Goal: Information Seeking & Learning: Learn about a topic

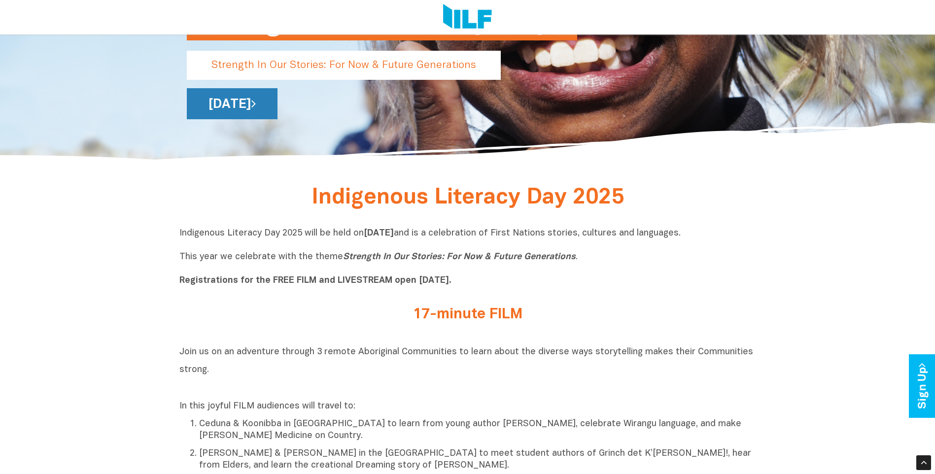
click at [277, 99] on link "[DATE]" at bounding box center [232, 103] width 91 height 31
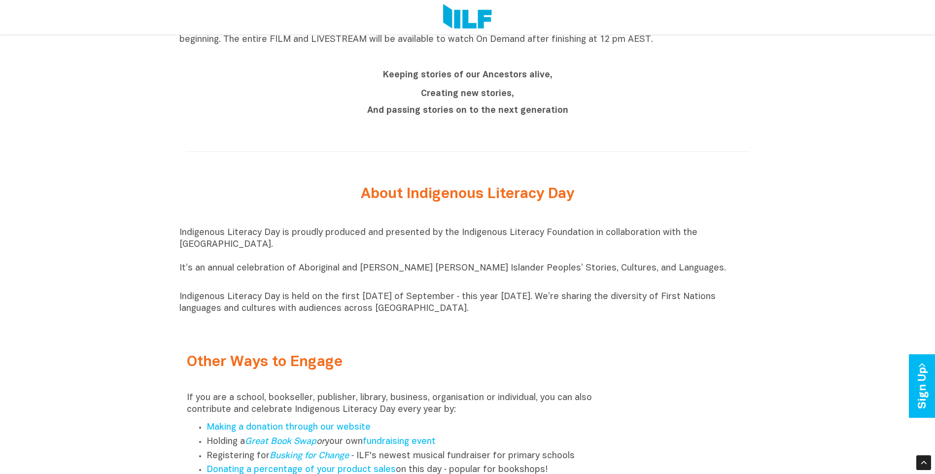
scroll to position [1084, 0]
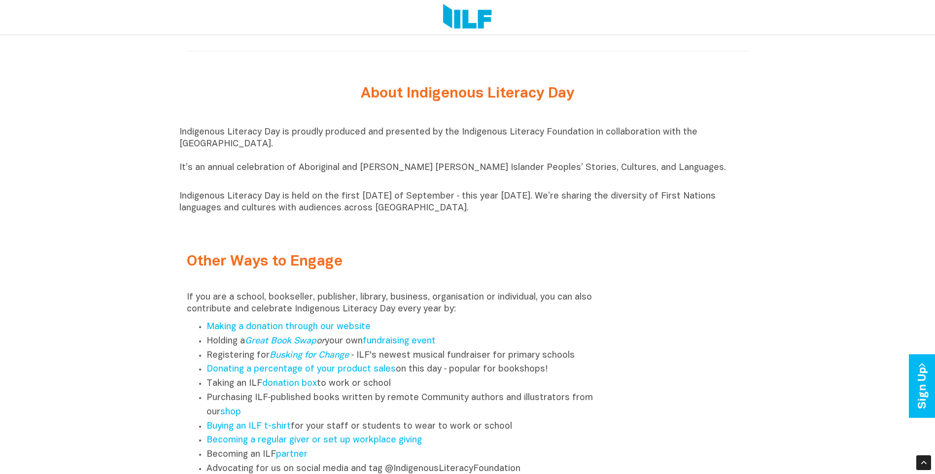
click at [227, 149] on p "Indigenous Literacy Day is proudly produced and presented by the Indigenous Lit…" at bounding box center [467, 156] width 576 height 59
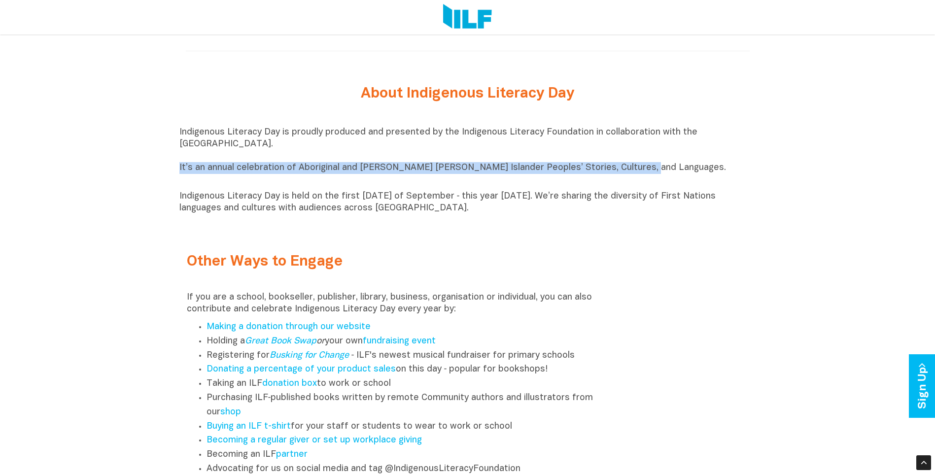
drag, startPoint x: 176, startPoint y: 172, endPoint x: 651, endPoint y: 172, distance: 475.0
copy p "It’s an annual celebration of Aboriginal and [PERSON_NAME] [PERSON_NAME] Island…"
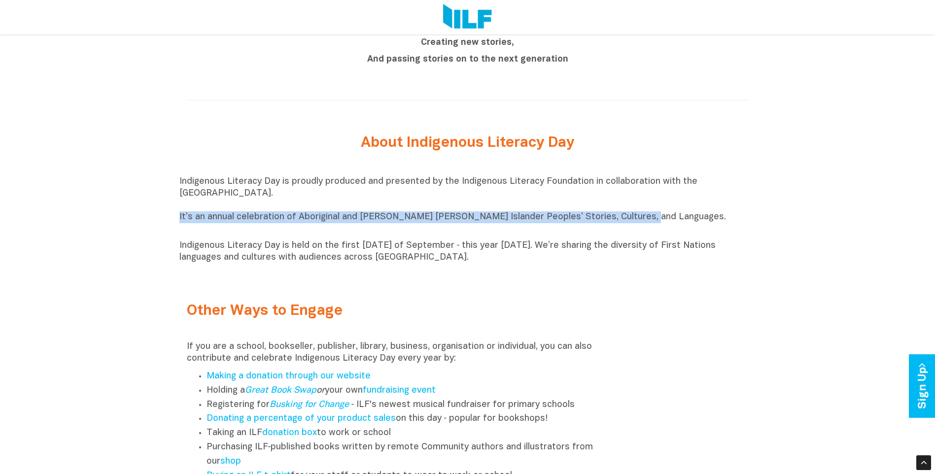
scroll to position [1031, 0]
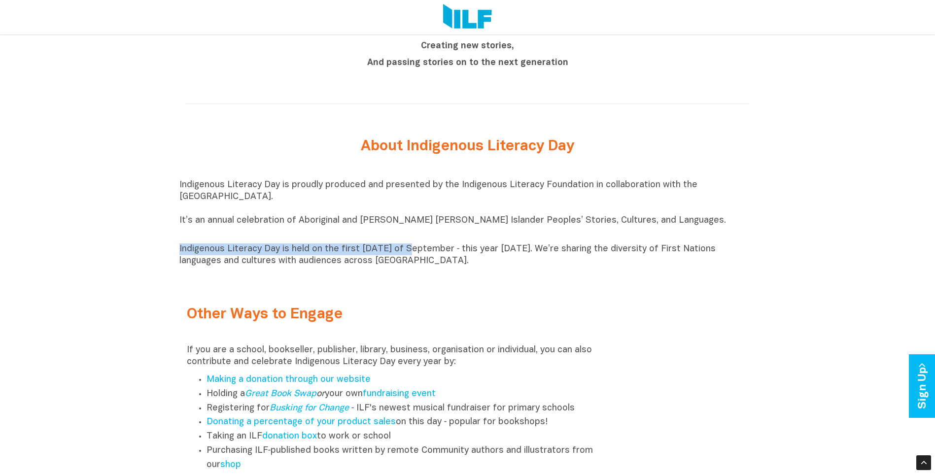
drag, startPoint x: 166, startPoint y: 251, endPoint x: 411, endPoint y: 254, distance: 245.4
click at [412, 254] on p "Indigenous Literacy Day is held on the first [DATE] of September ‑ this year [D…" at bounding box center [467, 255] width 576 height 24
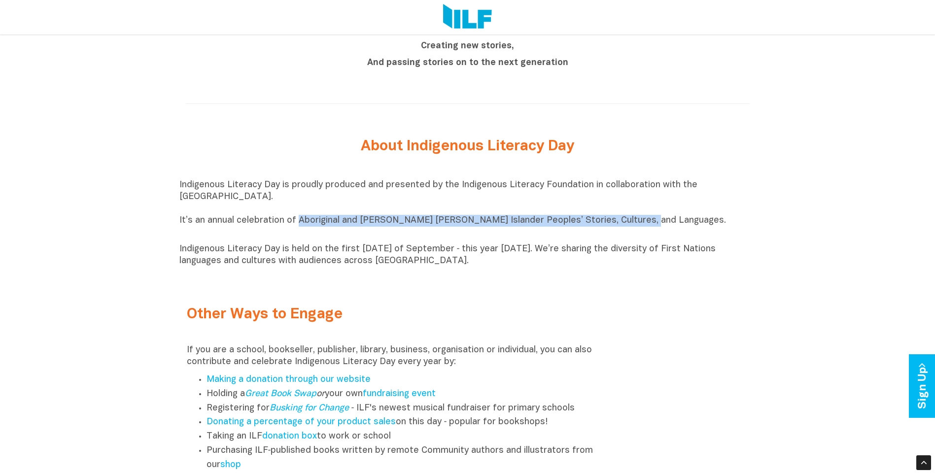
drag, startPoint x: 595, startPoint y: 224, endPoint x: 297, endPoint y: 226, distance: 298.1
click at [297, 226] on p "Indigenous Literacy Day is proudly produced and presented by the Indigenous Lit…" at bounding box center [467, 208] width 576 height 59
drag, startPoint x: 297, startPoint y: 226, endPoint x: 628, endPoint y: 228, distance: 331.6
click at [628, 228] on p "Indigenous Literacy Day is proudly produced and presented by the Indigenous Lit…" at bounding box center [467, 208] width 576 height 59
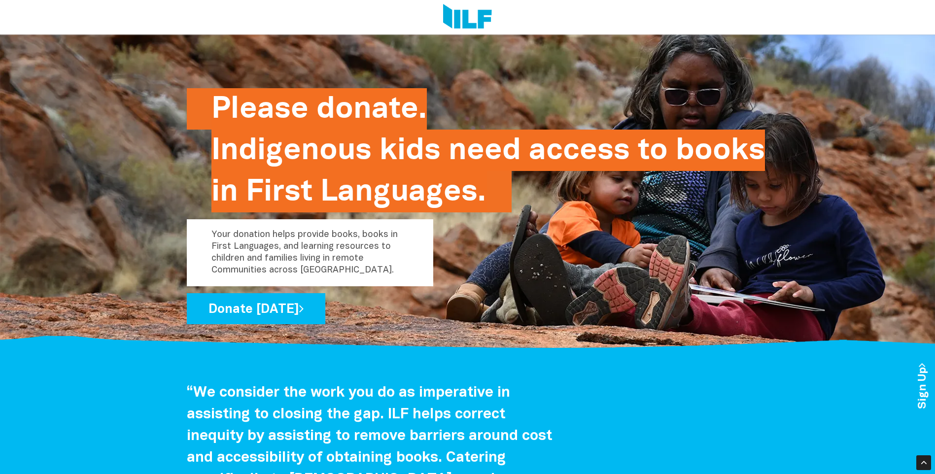
scroll to position [1626, 0]
